Goal: Information Seeking & Learning: Learn about a topic

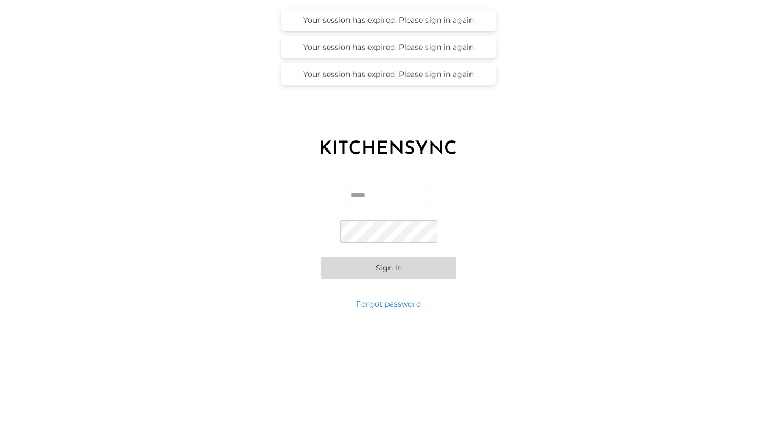
type input "**********"
click at [386, 269] on button "Sign in" at bounding box center [388, 268] width 135 height 22
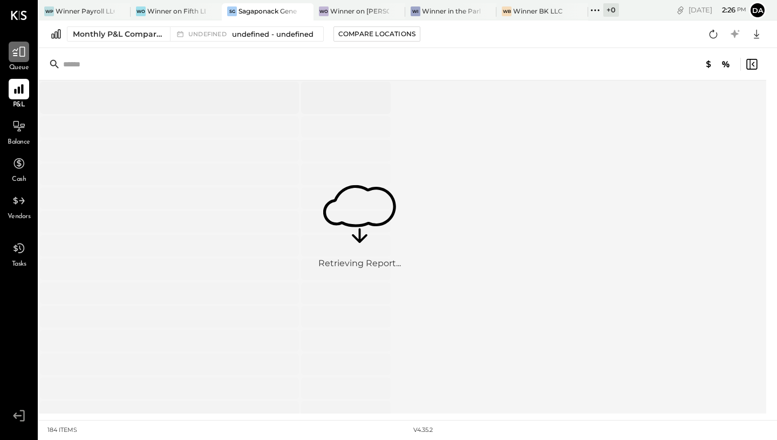
click at [22, 52] on icon at bounding box center [19, 52] width 14 height 14
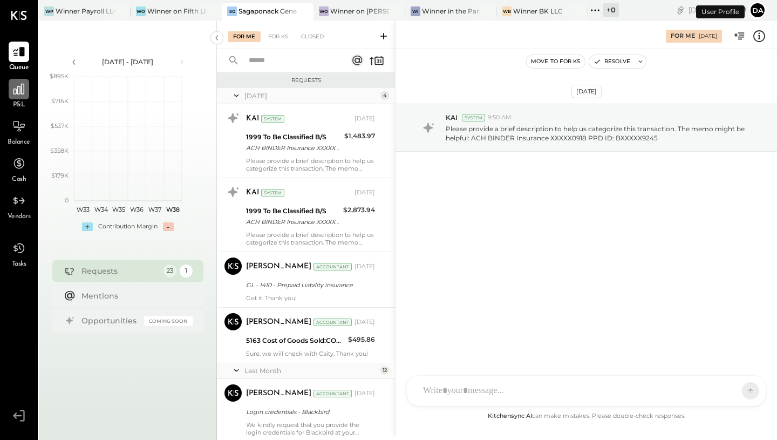
click at [19, 94] on icon at bounding box center [19, 89] width 14 height 14
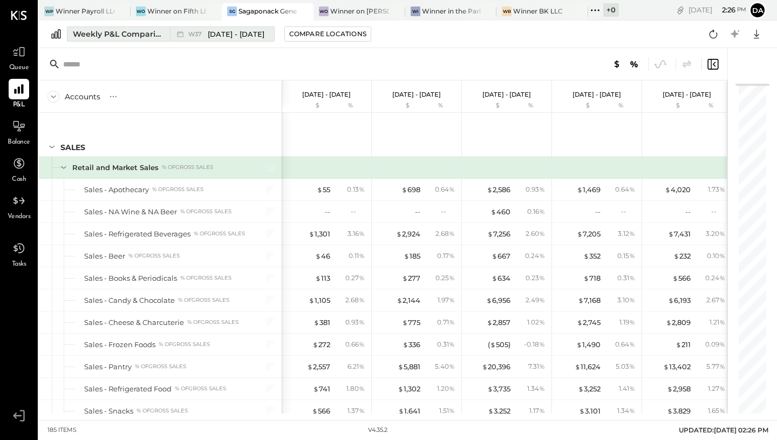
click at [233, 35] on span "[DATE] - [DATE]" at bounding box center [236, 34] width 57 height 10
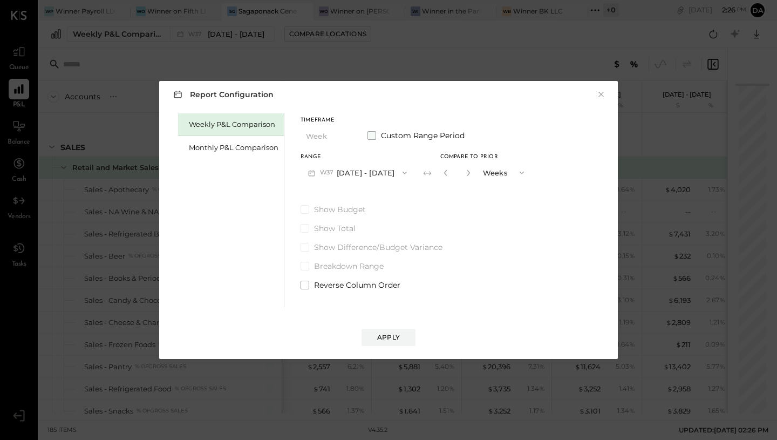
click at [375, 136] on label "Custom Range Period" at bounding box center [415, 135] width 97 height 11
click at [331, 172] on button "[DATE]" at bounding box center [332, 172] width 64 height 20
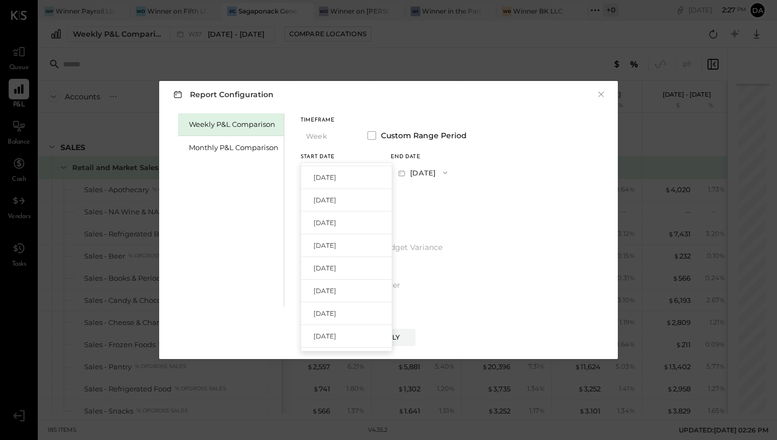
scroll to position [440, 0]
click at [329, 259] on span "[DATE]" at bounding box center [324, 255] width 23 height 9
click at [449, 173] on span "button" at bounding box center [442, 172] width 14 height 9
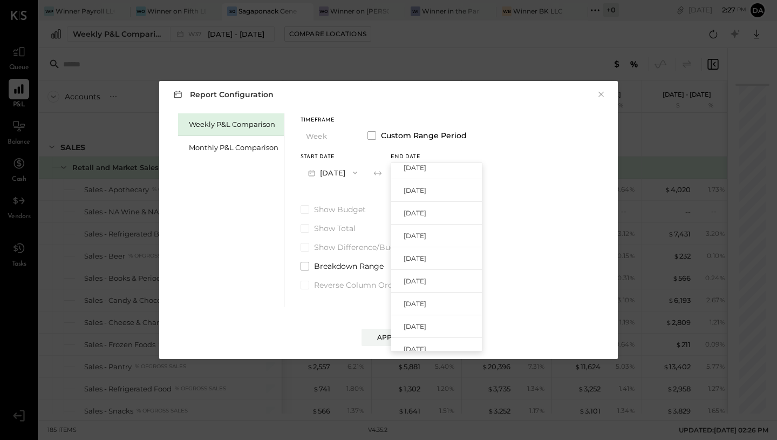
scroll to position [8, 0]
click at [340, 168] on button "[DATE]" at bounding box center [332, 172] width 64 height 20
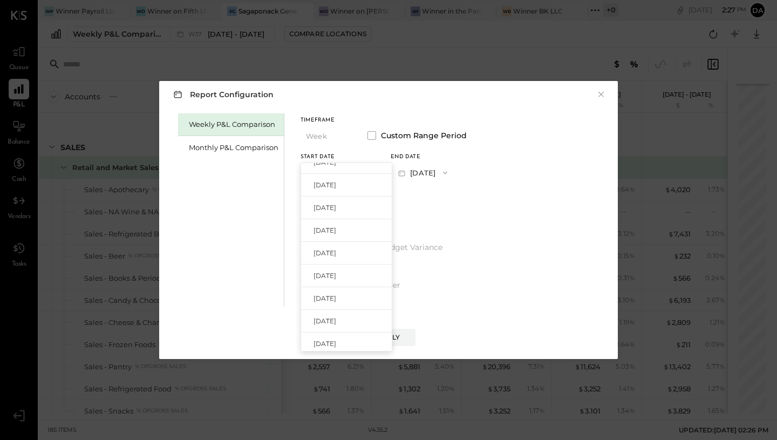
scroll to position [455, 0]
click at [336, 259] on span "[DATE]" at bounding box center [324, 262] width 23 height 9
click at [449, 172] on icon "button" at bounding box center [445, 172] width 9 height 9
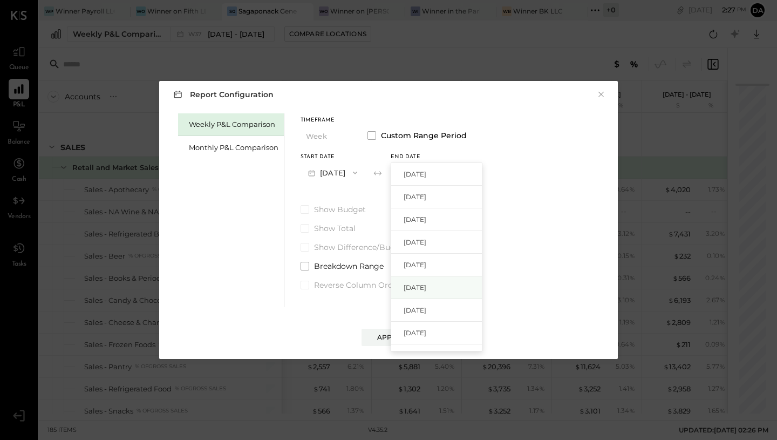
scroll to position [2, 0]
click at [426, 235] on span "[DATE]" at bounding box center [414, 239] width 23 height 9
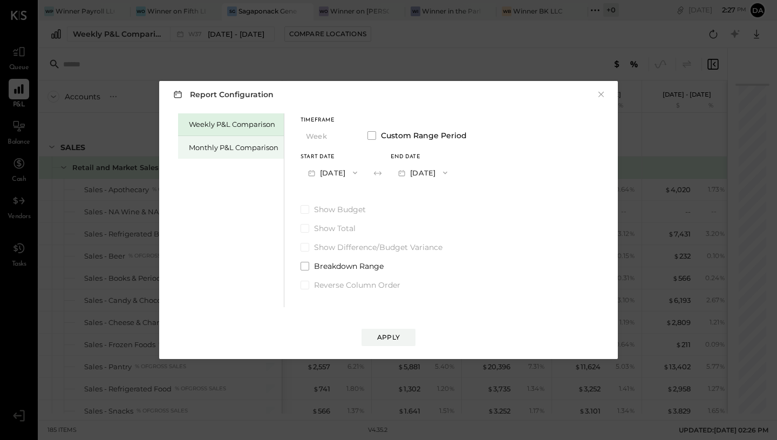
click at [245, 147] on div "Monthly P&L Comparison" at bounding box center [234, 147] width 90 height 10
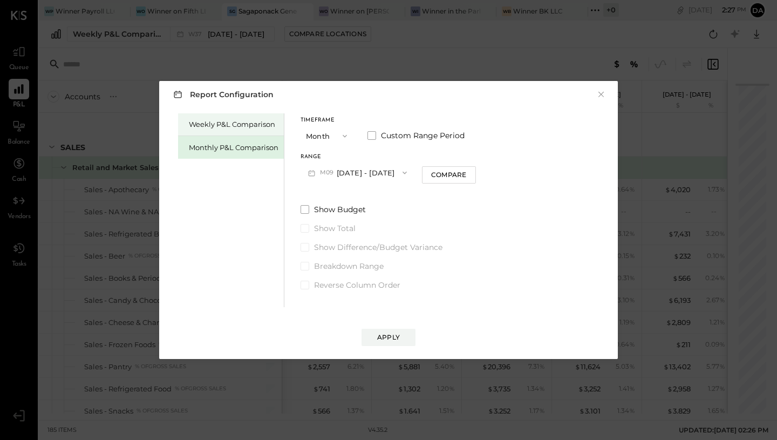
click at [250, 124] on div "Weekly P&L Comparison" at bounding box center [234, 124] width 90 height 10
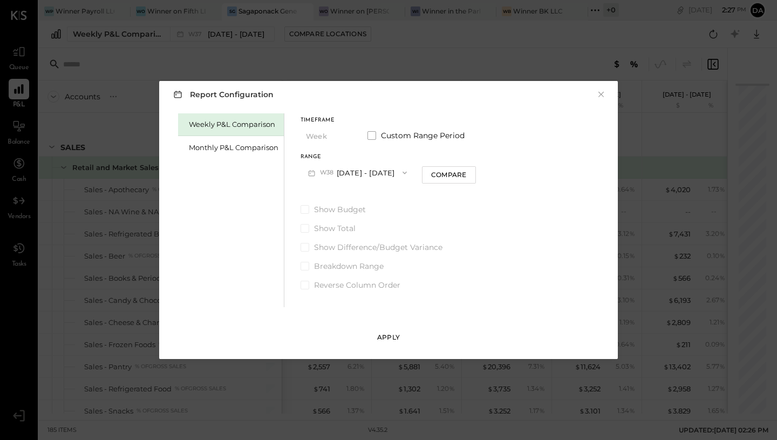
click at [393, 338] on div "Apply" at bounding box center [388, 336] width 23 height 9
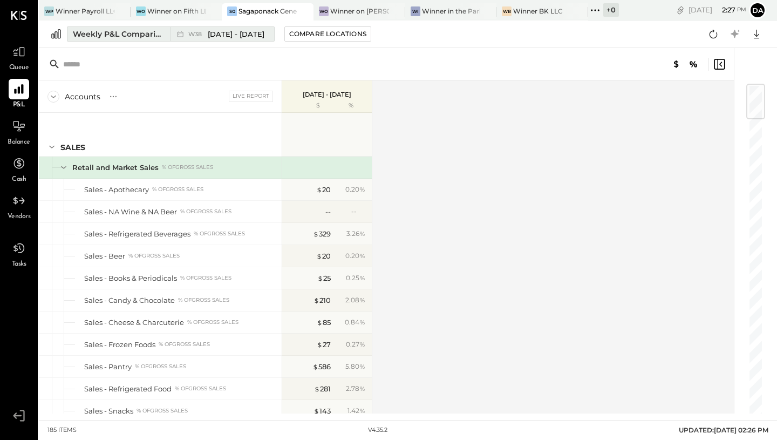
click at [194, 32] on span "W38" at bounding box center [196, 34] width 17 height 6
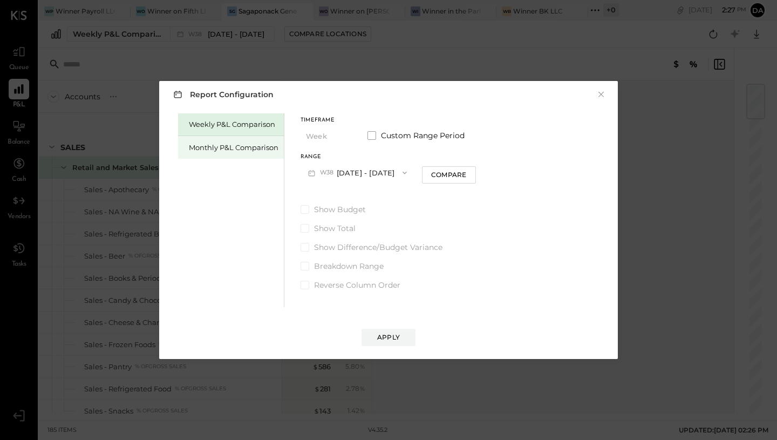
click at [225, 143] on div "Monthly P&L Comparison" at bounding box center [234, 147] width 90 height 10
click at [400, 173] on icon "button" at bounding box center [404, 172] width 9 height 9
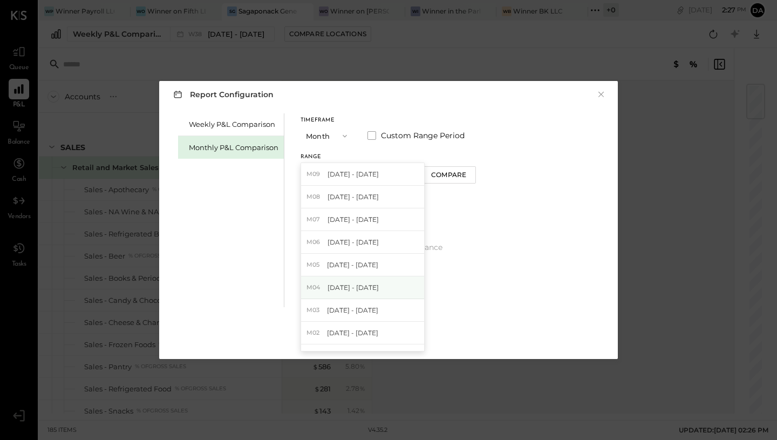
click at [348, 286] on span "[DATE] - [DATE]" at bounding box center [352, 287] width 51 height 9
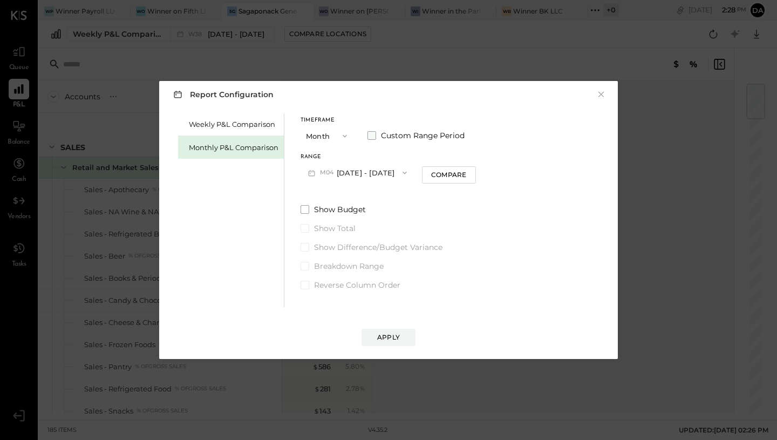
click at [372, 131] on span at bounding box center [371, 135] width 9 height 9
click at [449, 172] on icon "button" at bounding box center [445, 172] width 9 height 9
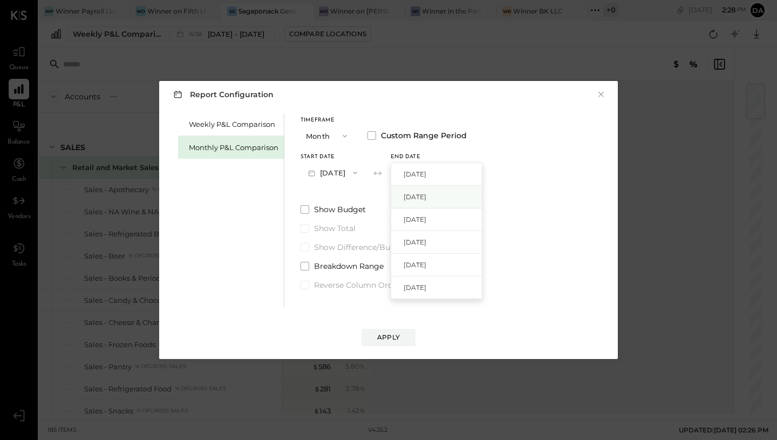
click at [459, 190] on div "[DATE]" at bounding box center [436, 197] width 91 height 23
click at [391, 340] on div "Apply" at bounding box center [388, 336] width 23 height 9
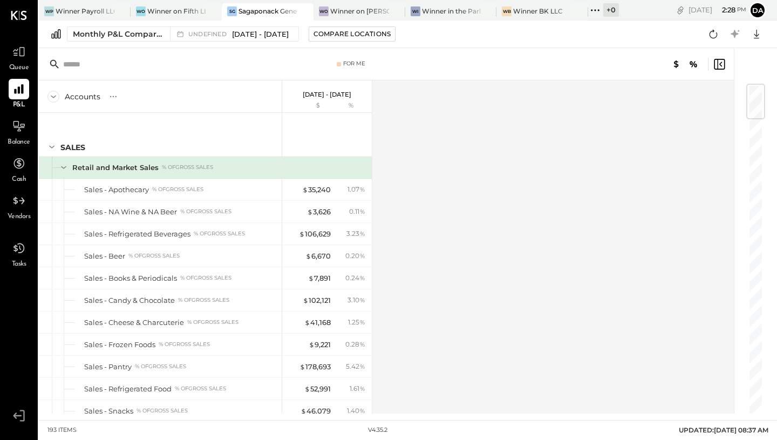
click at [179, 166] on div "% of GROSS SALES" at bounding box center [187, 167] width 51 height 8
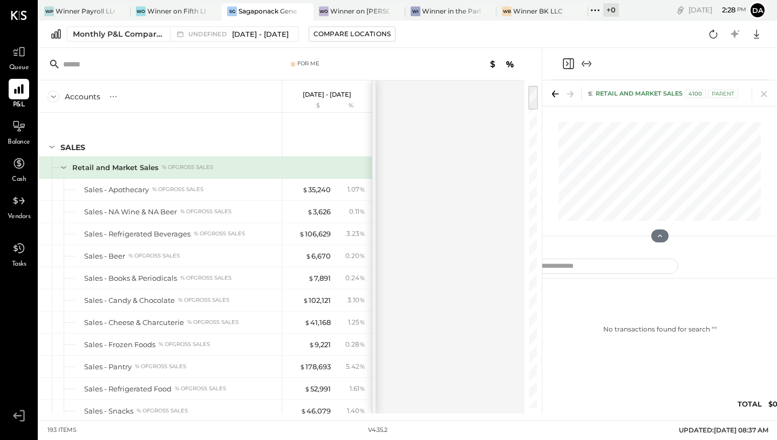
click at [179, 166] on div "% of GROSS SALES" at bounding box center [187, 167] width 51 height 8
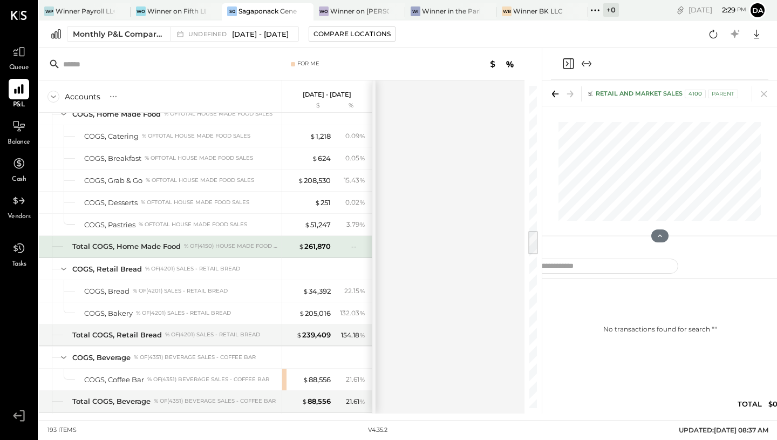
scroll to position [1852, 0]
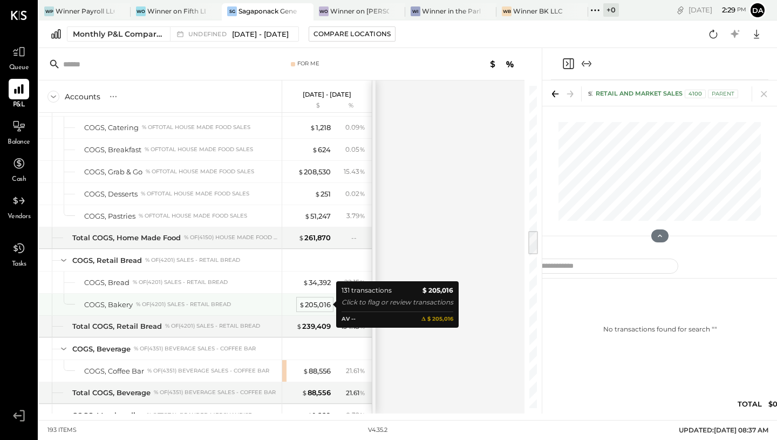
click at [323, 303] on div "$ 205,016" at bounding box center [315, 304] width 32 height 10
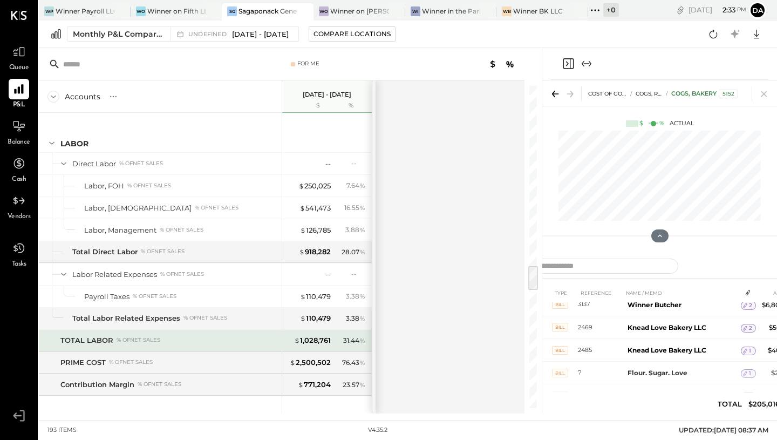
scroll to position [2300, 0]
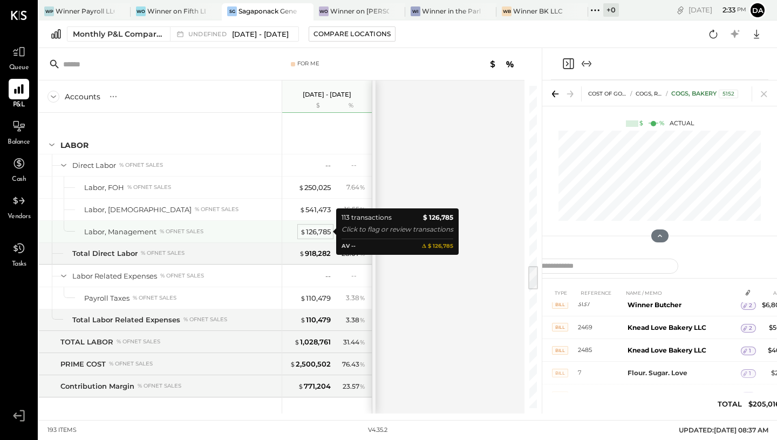
click at [317, 234] on div "$ 126,785" at bounding box center [315, 232] width 31 height 10
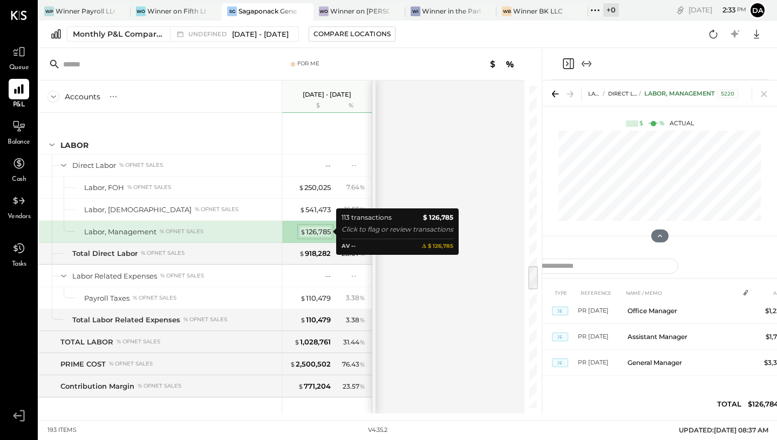
scroll to position [2853, 0]
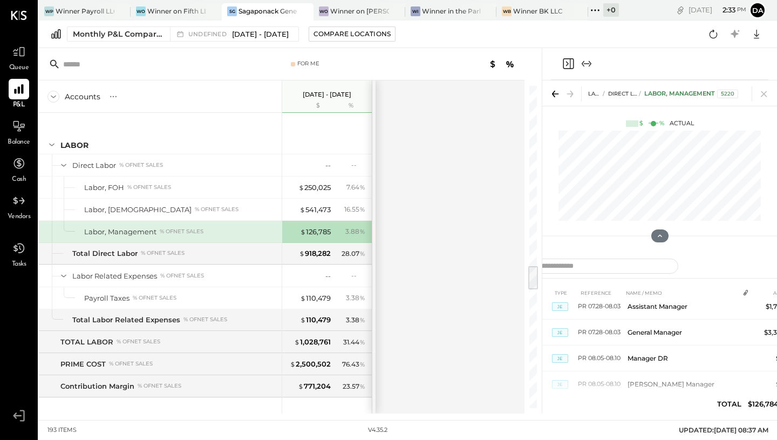
scroll to position [2853, 0]
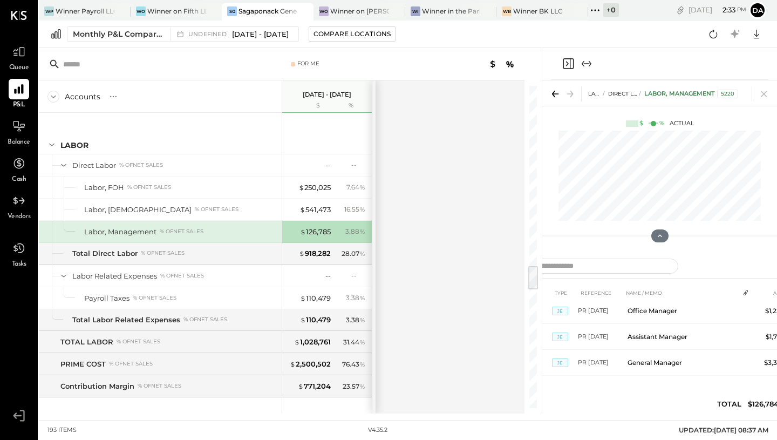
click at [566, 64] on icon "Close panel" at bounding box center [568, 63] width 13 height 13
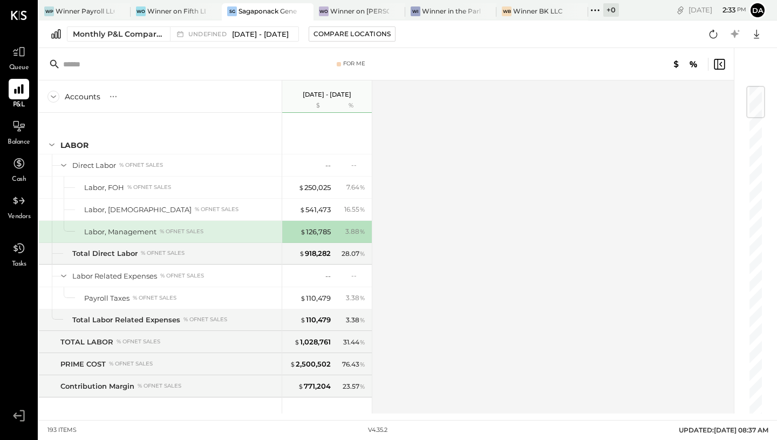
click at [720, 60] on icon at bounding box center [719, 64] width 13 height 13
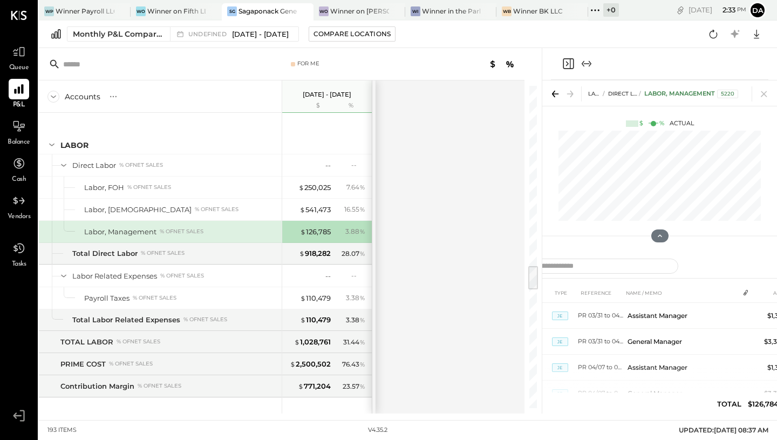
click at [589, 61] on icon "Expand panel (e)" at bounding box center [590, 64] width 3 height 6
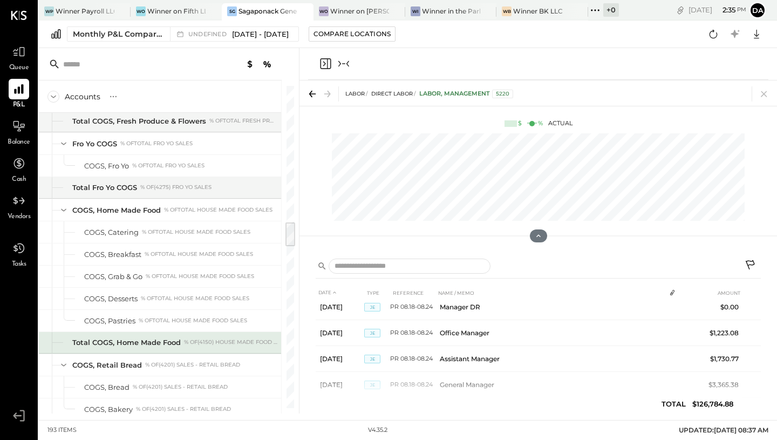
scroll to position [1744, 0]
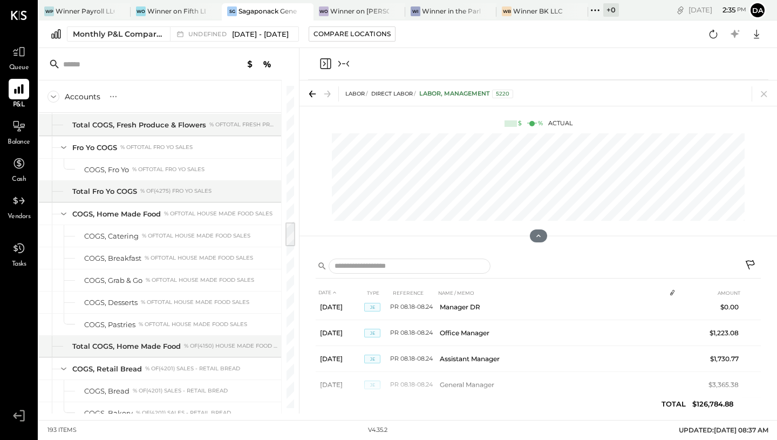
click at [323, 62] on icon "Close panel" at bounding box center [324, 63] width 3 height 5
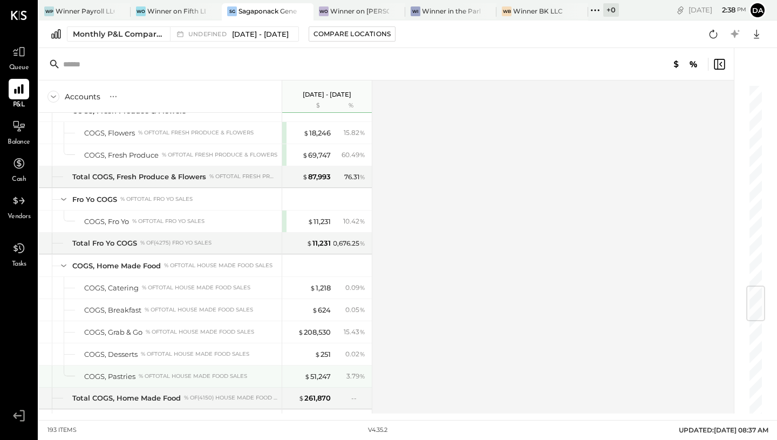
scroll to position [1693, 0]
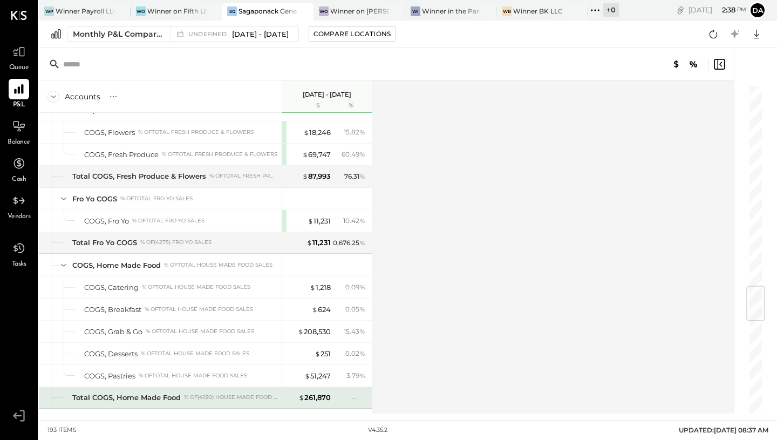
click at [355, 396] on div "--" at bounding box center [358, 397] width 14 height 9
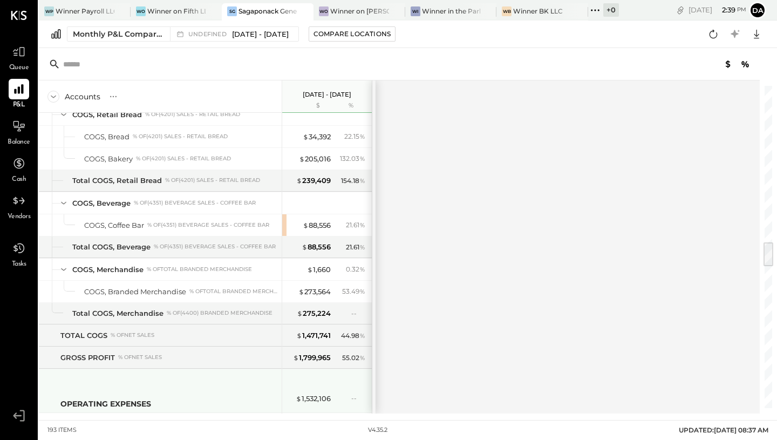
scroll to position [1999, 0]
